Goal: Check status

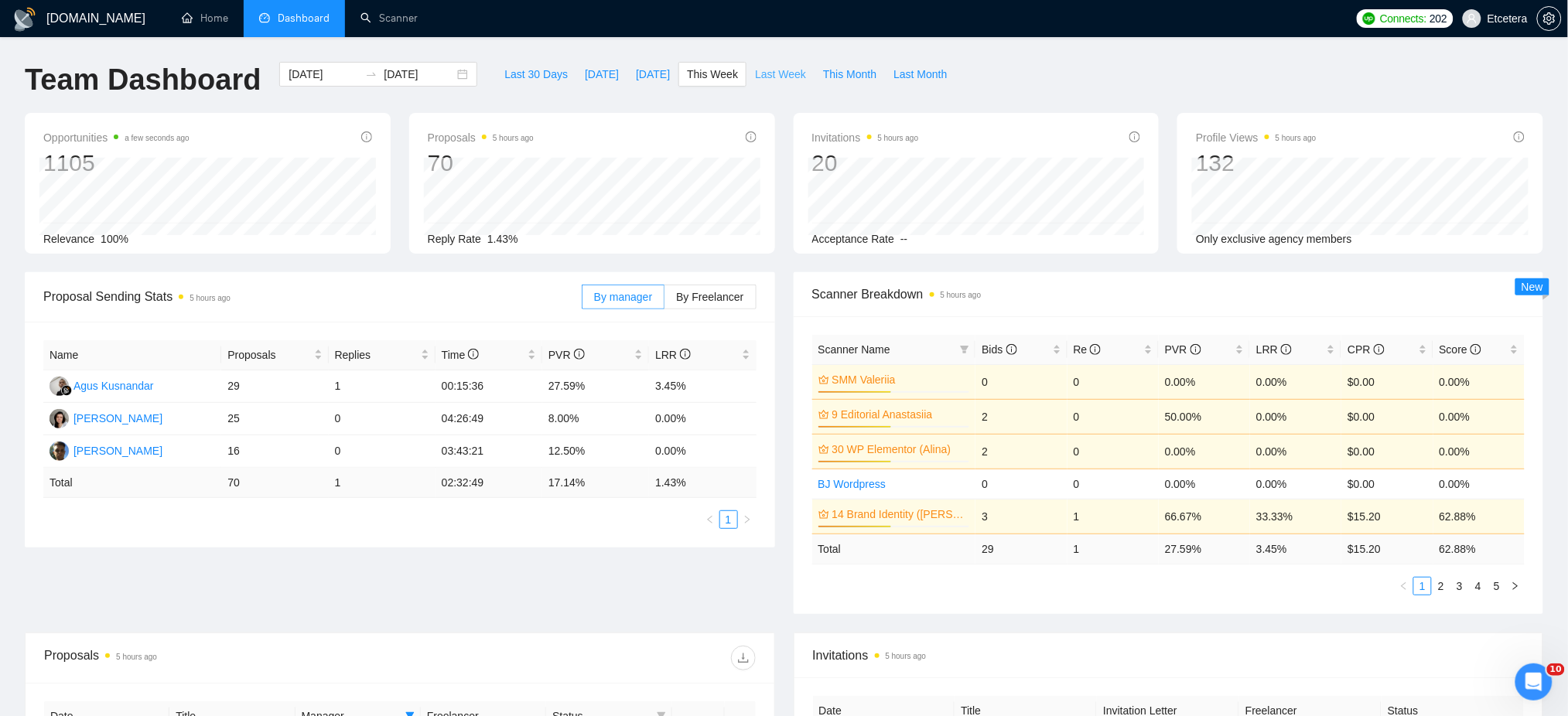
click at [772, 65] on button "Last Week" at bounding box center [780, 74] width 68 height 25
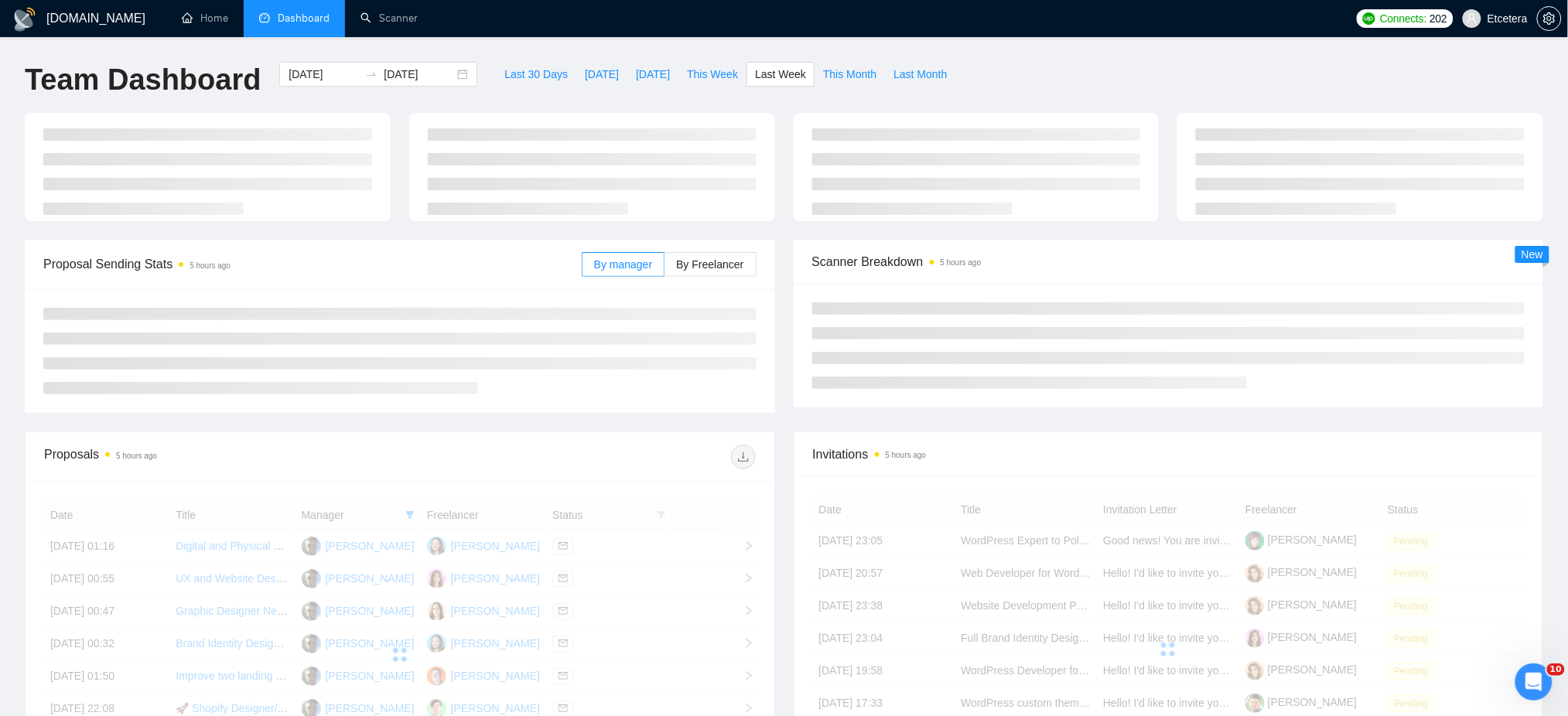
type input "[DATE]"
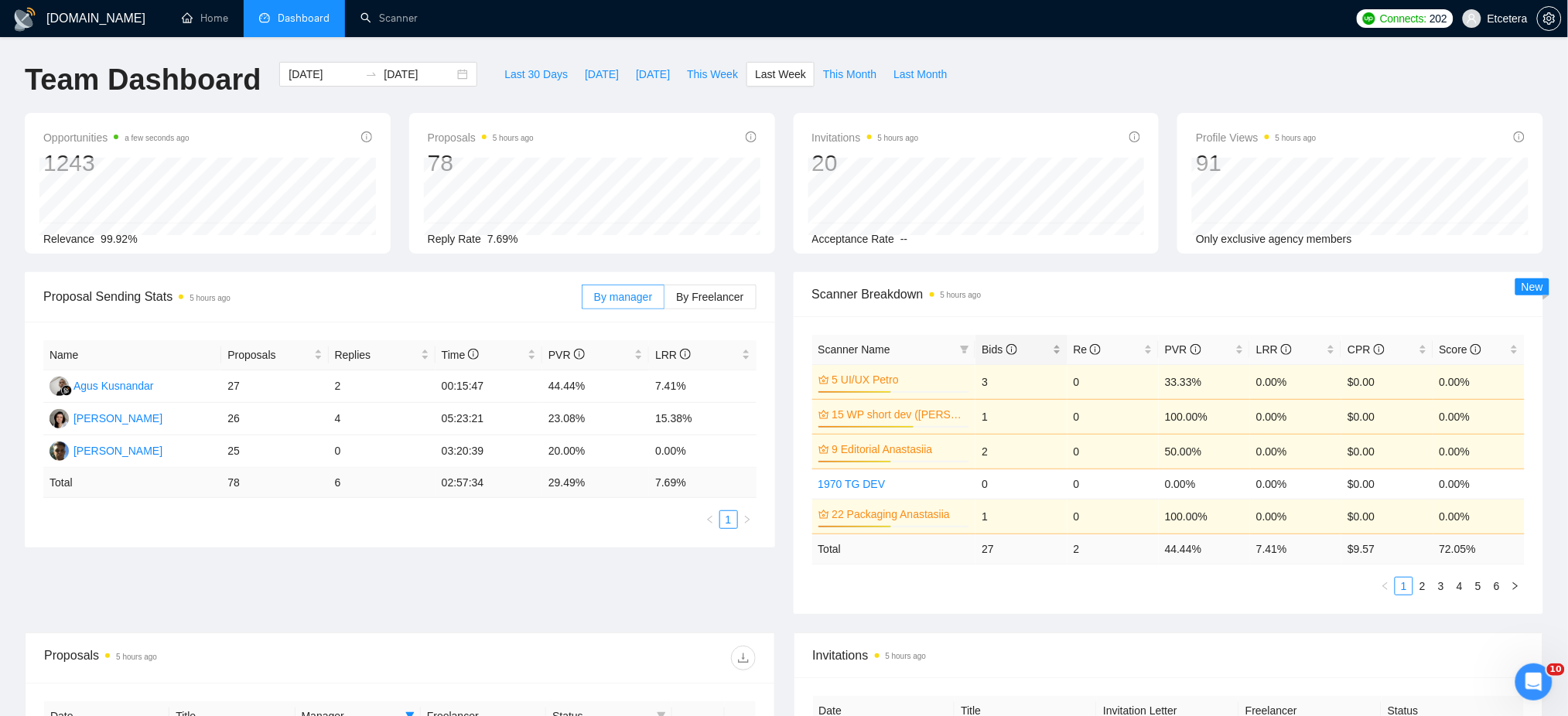
click at [1056, 347] on div "Bids" at bounding box center [1020, 350] width 79 height 17
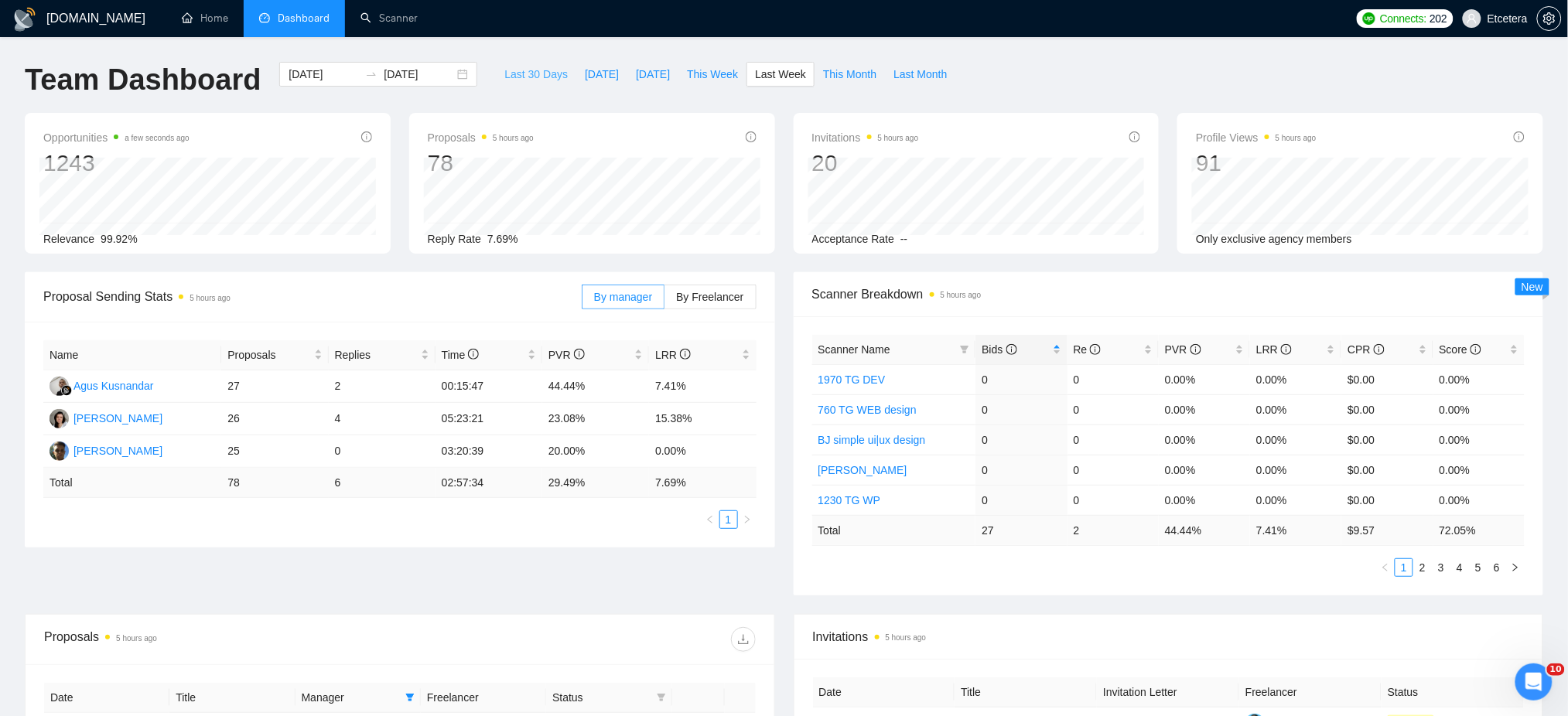
click at [520, 77] on span "Last 30 Days" at bounding box center [536, 74] width 63 height 17
type input "[DATE]"
